Goal: Information Seeking & Learning: Learn about a topic

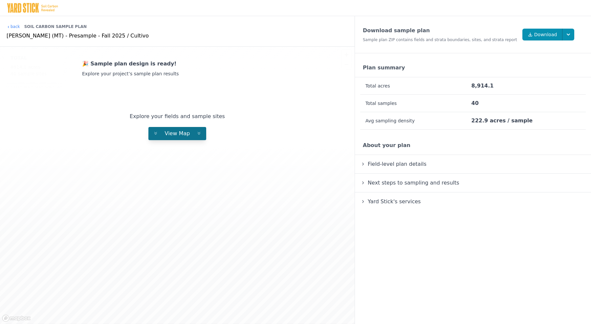
click at [177, 135] on span "View Map" at bounding box center [178, 133] width 36 height 6
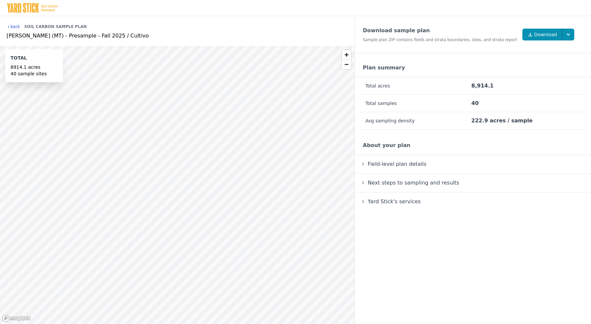
click at [16, 28] on link "back" at bounding box center [13, 26] width 13 height 5
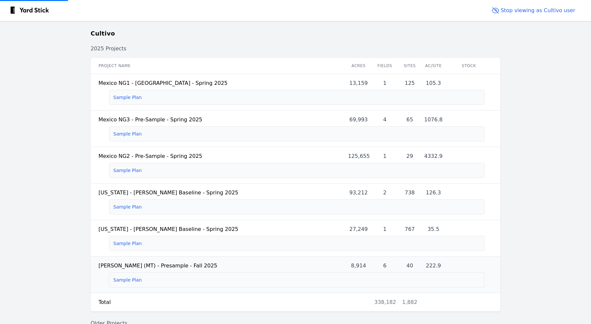
click at [121, 278] on link "Sample Plan" at bounding box center [127, 279] width 29 height 5
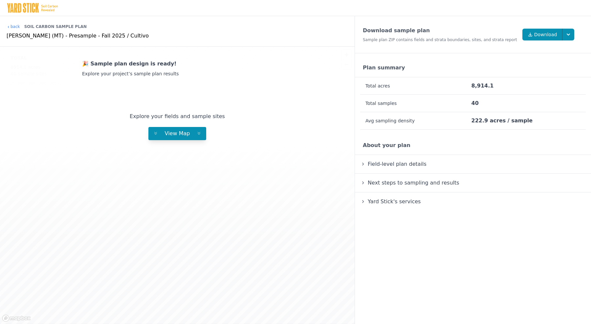
click at [172, 141] on div "🎉 Sample plan design is ready! Explore your project’s sample plan results Explo…" at bounding box center [177, 185] width 355 height 277
click at [172, 132] on span "View Map" at bounding box center [178, 133] width 36 height 6
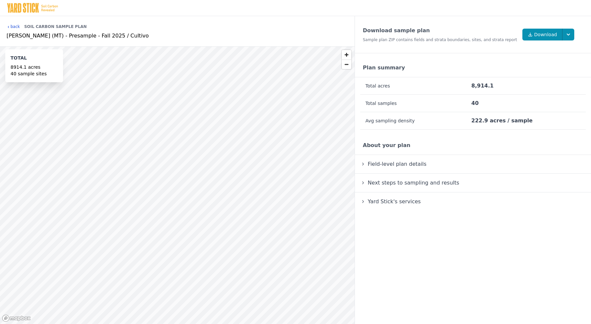
click at [18, 26] on link "back" at bounding box center [13, 26] width 13 height 5
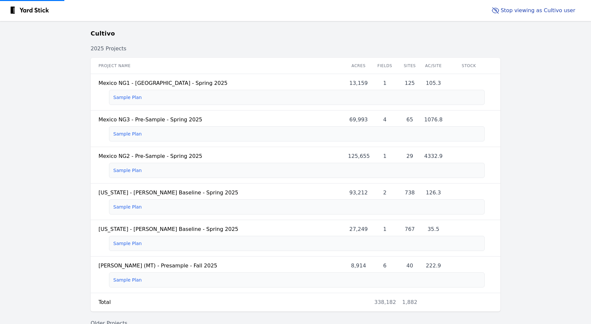
click at [511, 11] on button "Stop viewing as Cultivo user" at bounding box center [533, 10] width 94 height 13
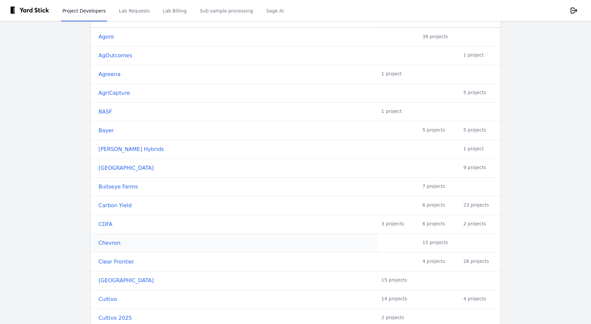
scroll to position [55, 0]
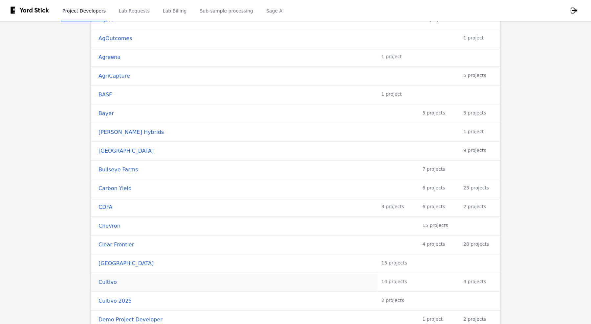
click at [110, 282] on link "Cultivo" at bounding box center [236, 282] width 275 height 8
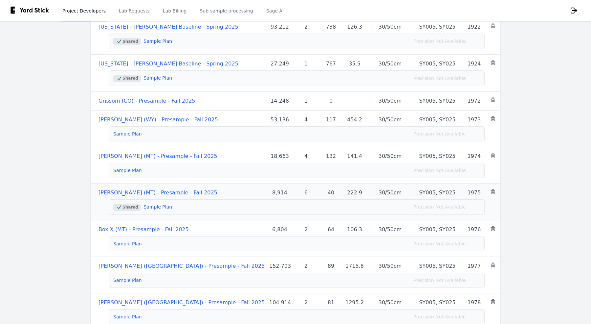
scroll to position [178, 0]
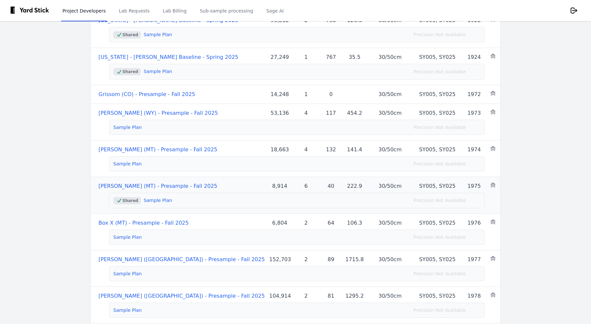
click at [158, 197] on link "Sample Plan" at bounding box center [158, 199] width 29 height 5
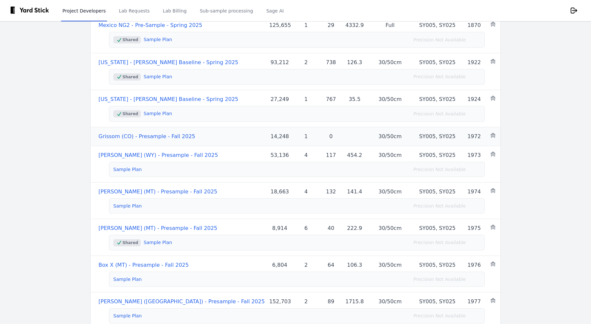
scroll to position [141, 0]
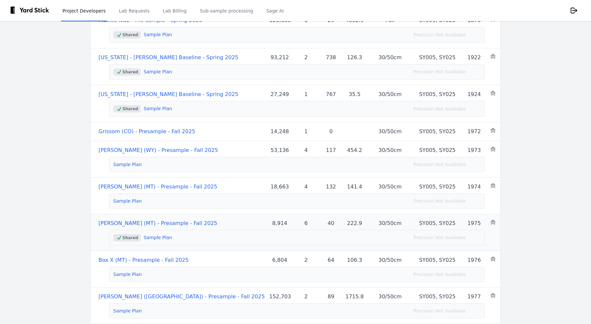
click at [148, 220] on link "[PERSON_NAME] (MT) - Presample - Fall 2025" at bounding box center [158, 223] width 119 height 6
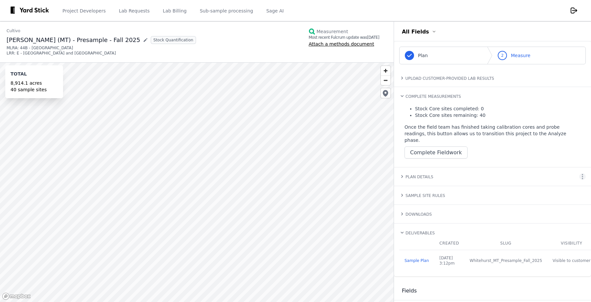
click at [260, 35] on div "Cultivo [GEOGRAPHIC_DATA] (MT) - Presample - Fall 2025 Stock Quantification MLR…" at bounding box center [197, 42] width 394 height 41
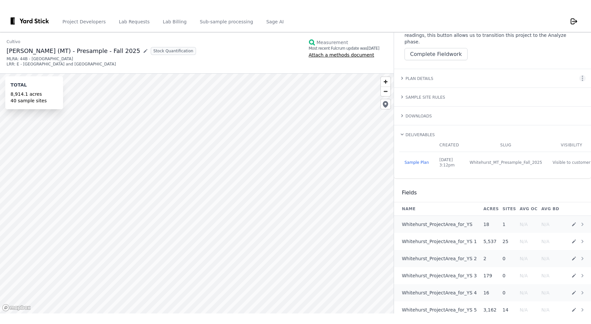
scroll to position [111, 0]
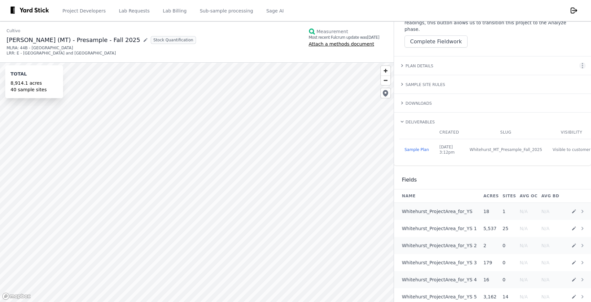
drag, startPoint x: 500, startPoint y: 274, endPoint x: 413, endPoint y: 254, distance: 88.8
click at [499, 274] on td "16" at bounding box center [491, 279] width 19 height 17
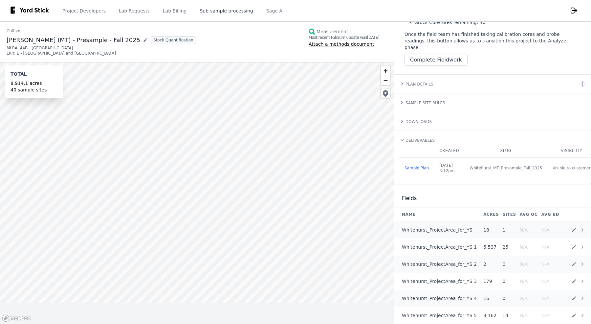
scroll to position [90, 0]
